Goal: Information Seeking & Learning: Learn about a topic

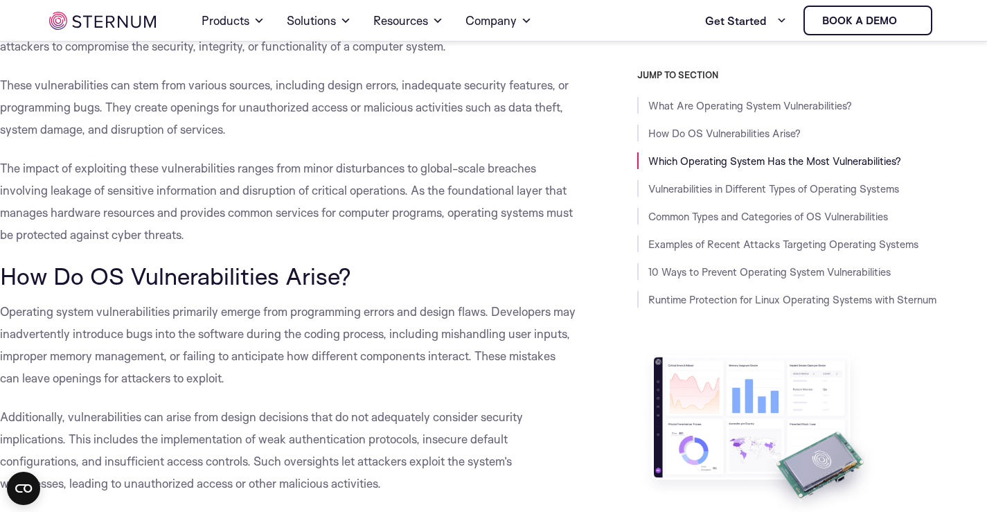
scroll to position [479, 0]
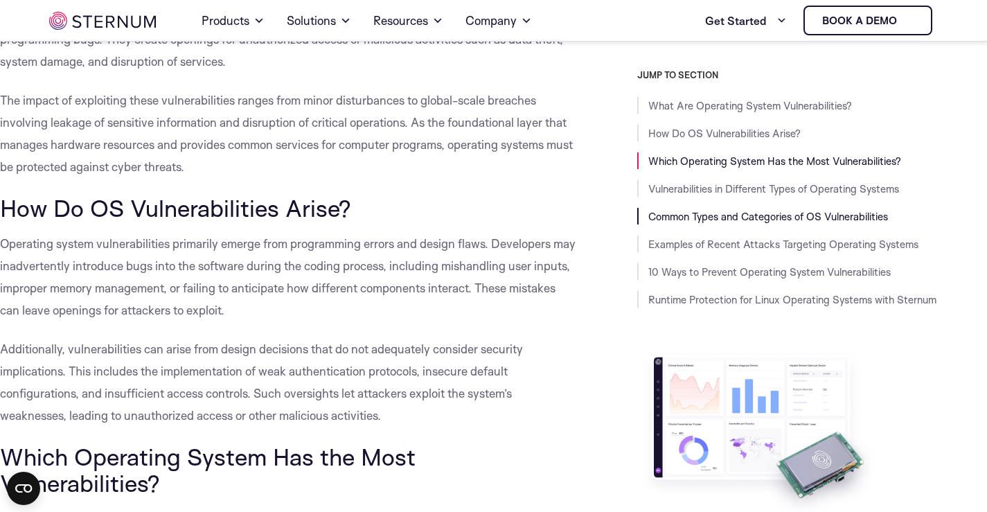
click at [716, 215] on link "Common Types and Categories of OS Vulnerabilities" at bounding box center [768, 216] width 240 height 13
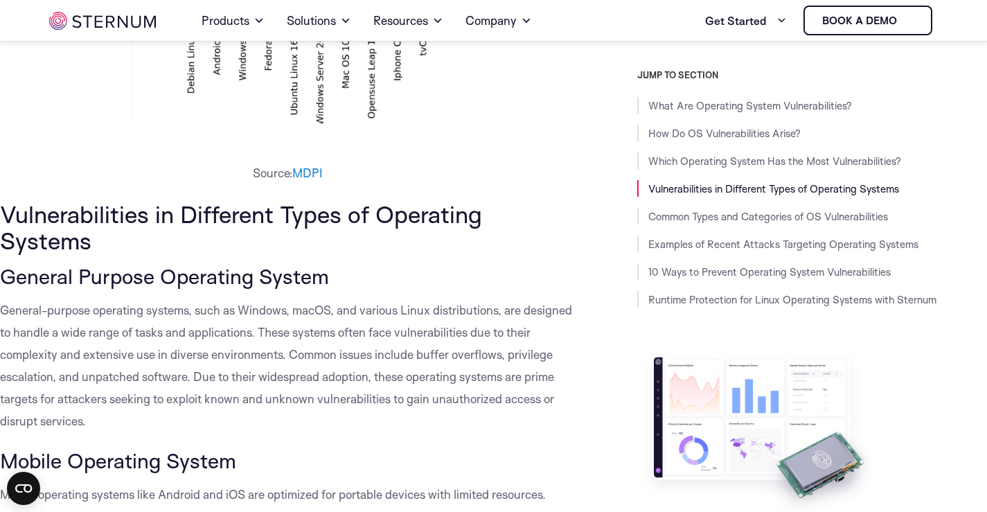
scroll to position [1338, 0]
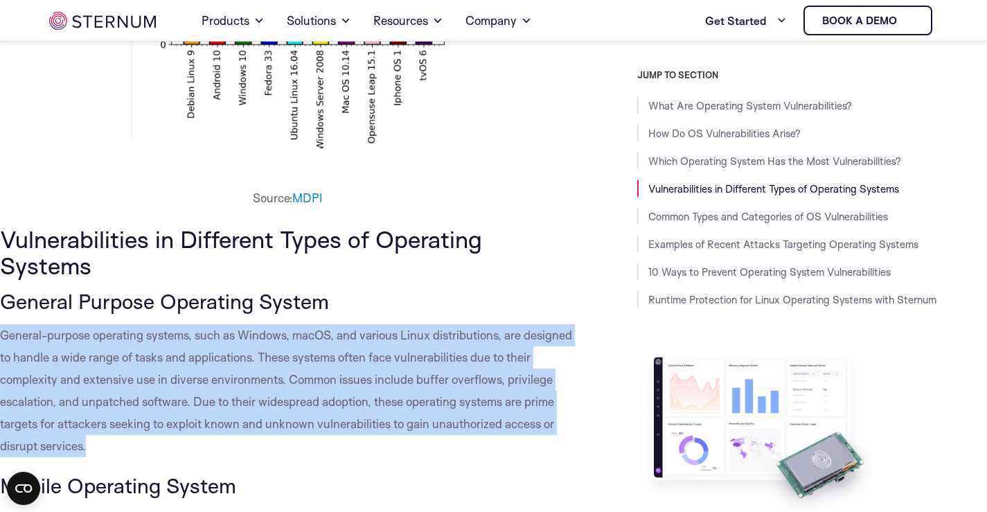
drag, startPoint x: 0, startPoint y: 336, endPoint x: 88, endPoint y: 450, distance: 143.6
click at [88, 450] on p "General-purpose operating systems, such as Windows, macOS, and various Linux di…" at bounding box center [287, 390] width 575 height 133
copy span "General-purpose operating systems, such as Windows, macOS, and various Linux di…"
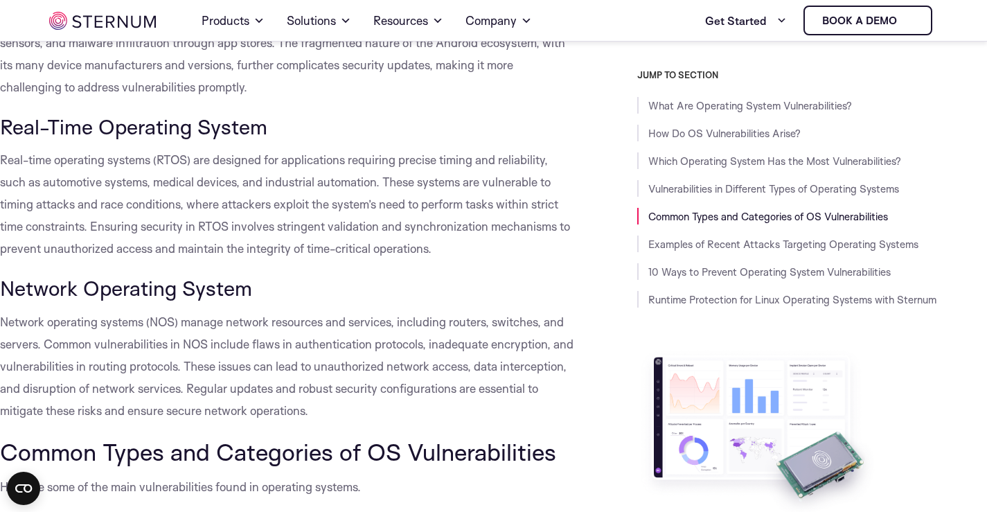
scroll to position [2031, 0]
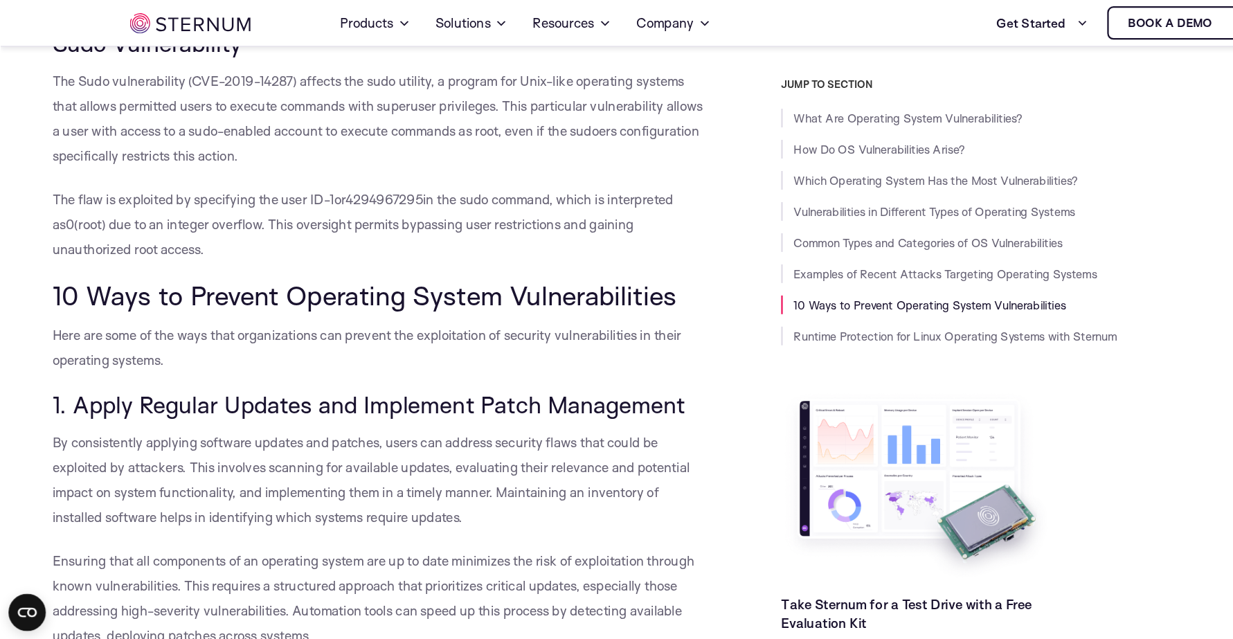
scroll to position [4800, 0]
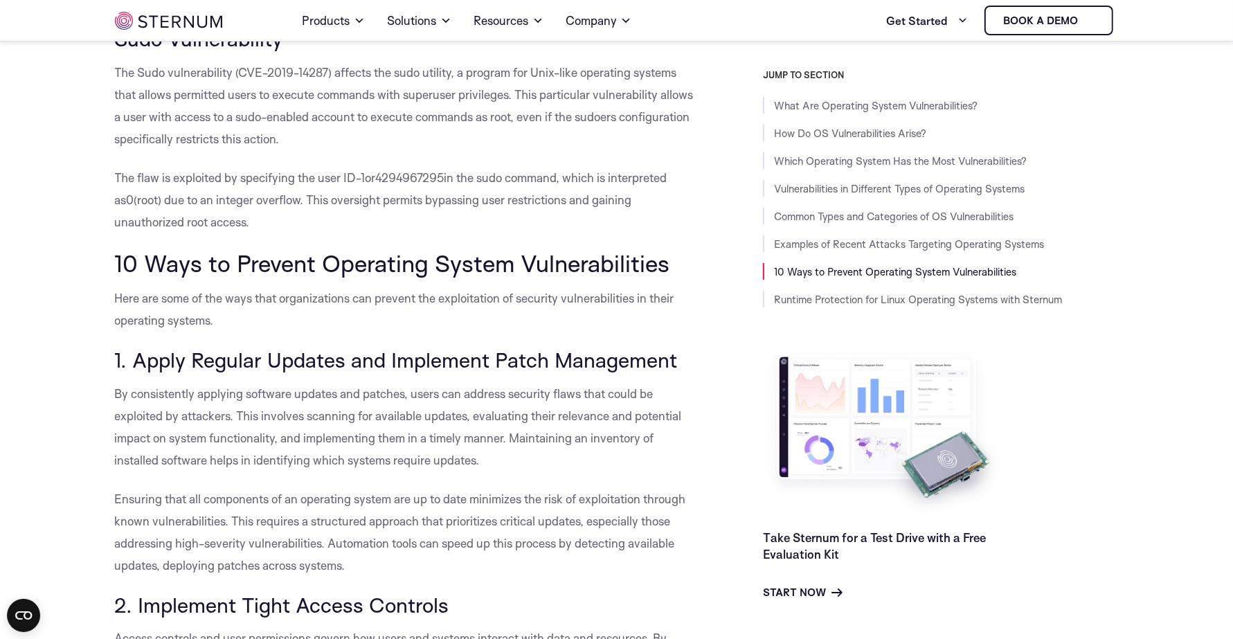
drag, startPoint x: 796, startPoint y: 0, endPoint x: 445, endPoint y: 359, distance: 501.8
click at [445, 332] on p "Here are some of the ways that organizations can prevent the exploitation of se…" at bounding box center [408, 309] width 586 height 44
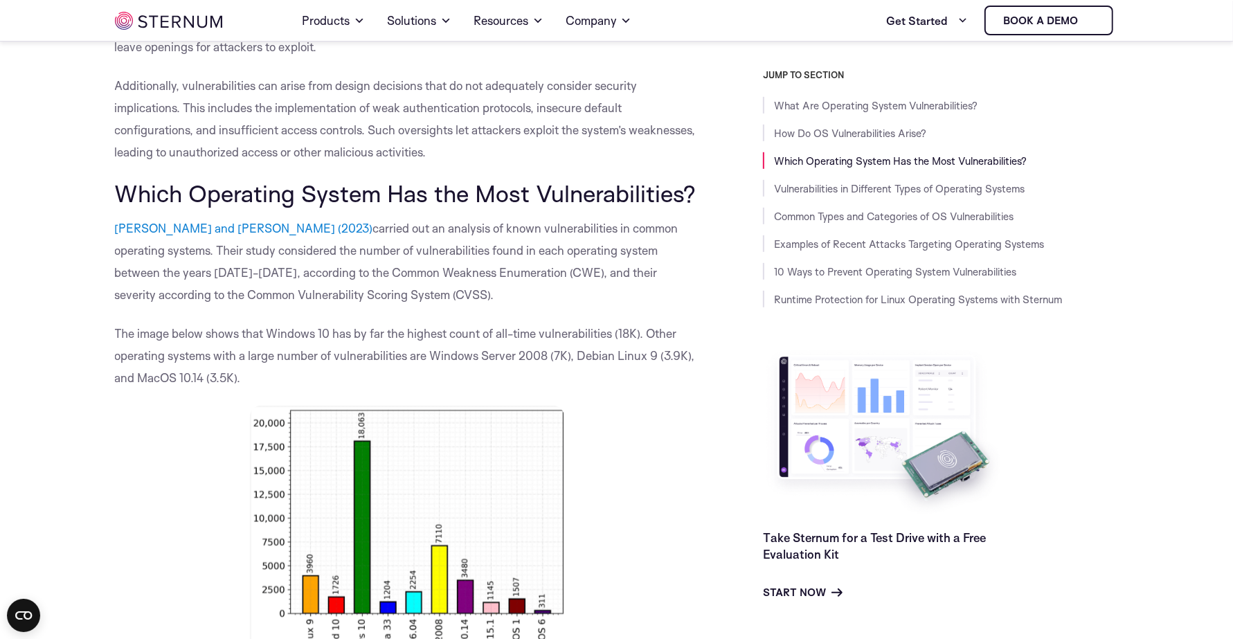
scroll to position [732, 0]
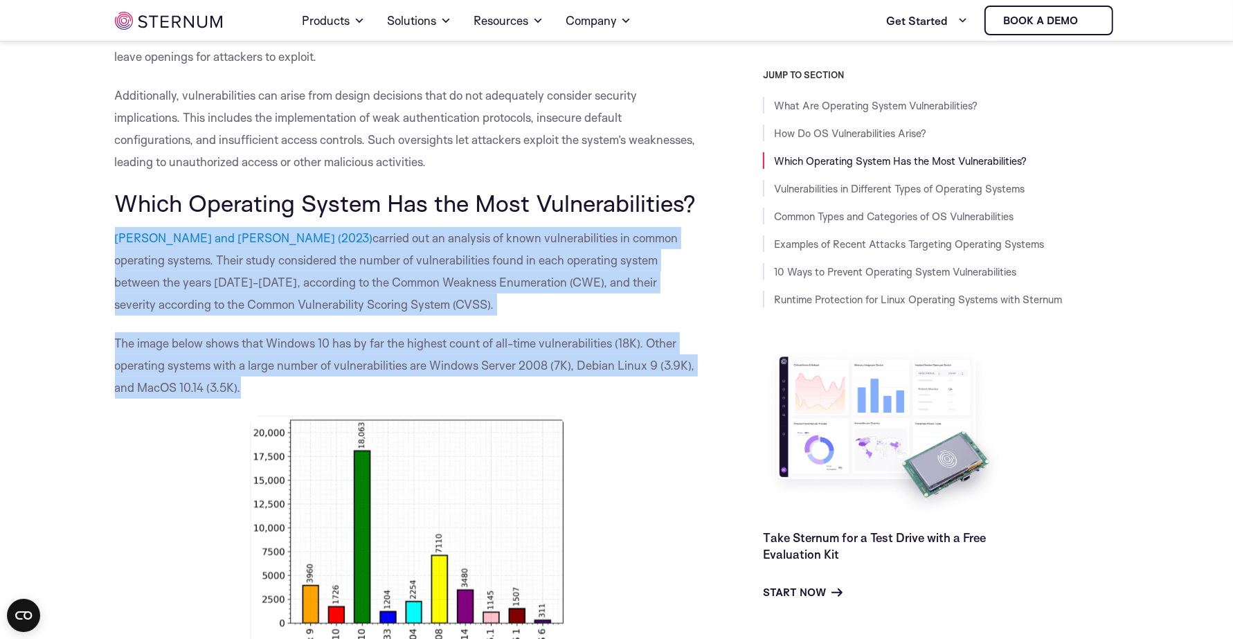
drag, startPoint x: 92, startPoint y: 230, endPoint x: 251, endPoint y: 388, distance: 224.2
copy div "[PERSON_NAME] and [PERSON_NAME] (2023) carried out an analysis of known vulnera…"
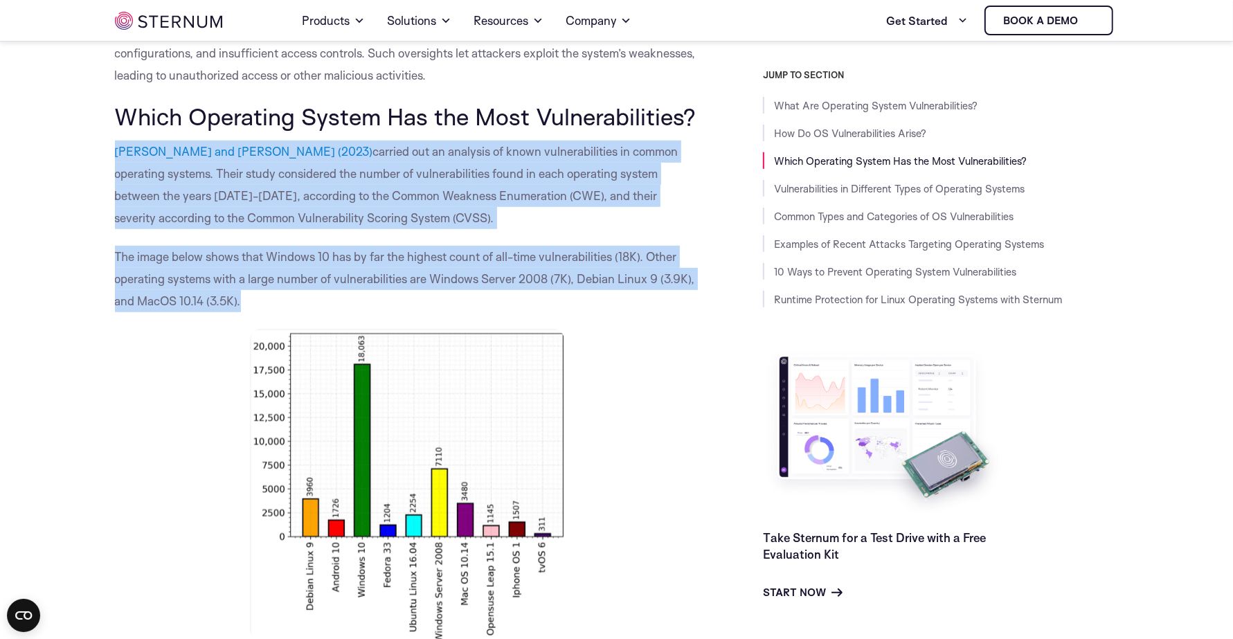
scroll to position [906, 0]
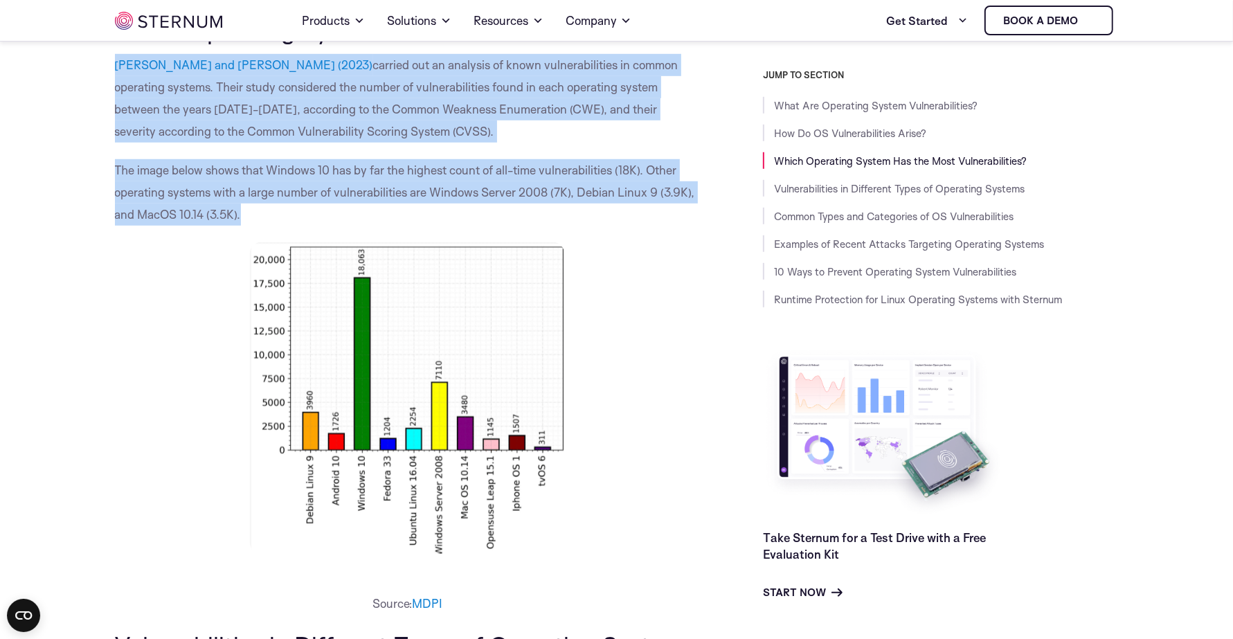
click at [610, 179] on p "The image below shows that Windows 10 has by far the highest count of all-time …" at bounding box center [408, 192] width 586 height 66
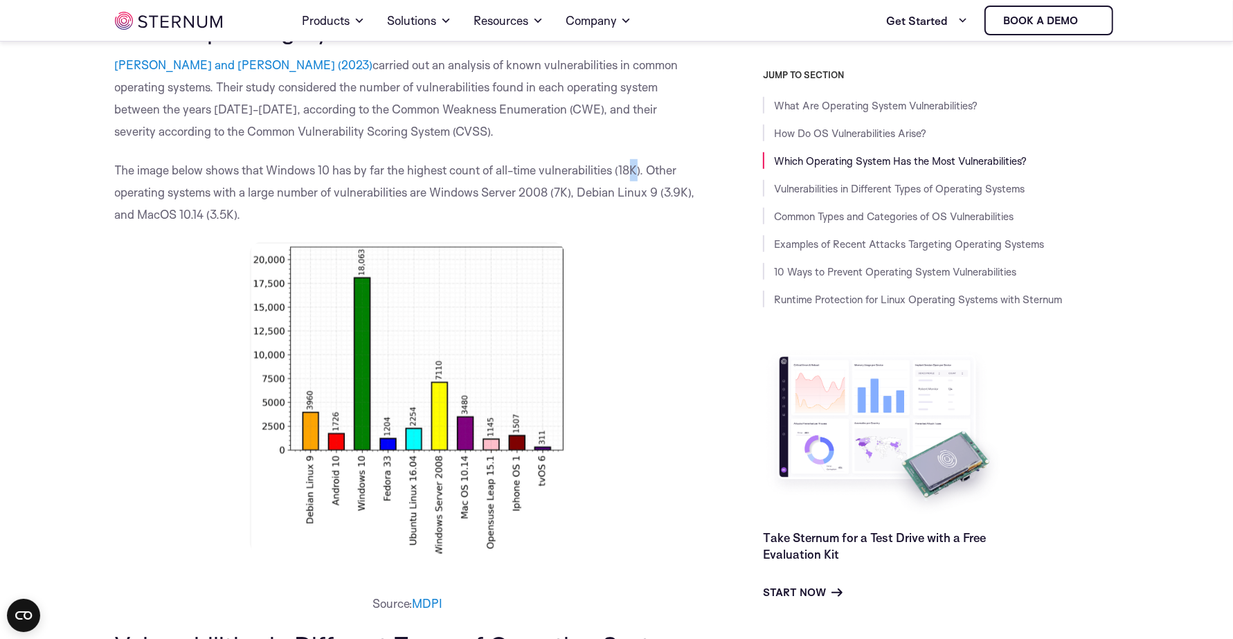
drag, startPoint x: 630, startPoint y: 172, endPoint x: 639, endPoint y: 170, distance: 9.2
click at [639, 170] on span "The image below shows that Windows 10 has by far the highest count of all-time …" at bounding box center [405, 192] width 580 height 59
